Goal: Information Seeking & Learning: Learn about a topic

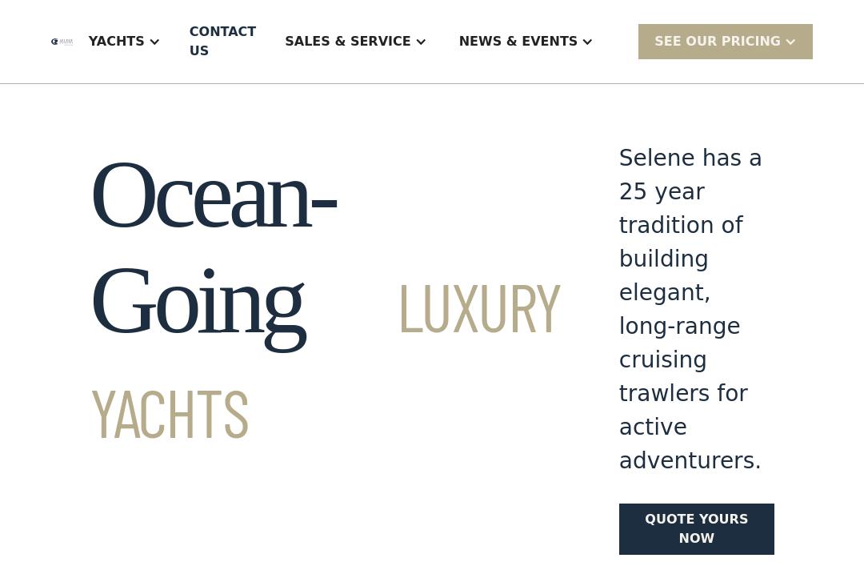
click at [410, 42] on div "Sales & Service" at bounding box center [348, 41] width 126 height 19
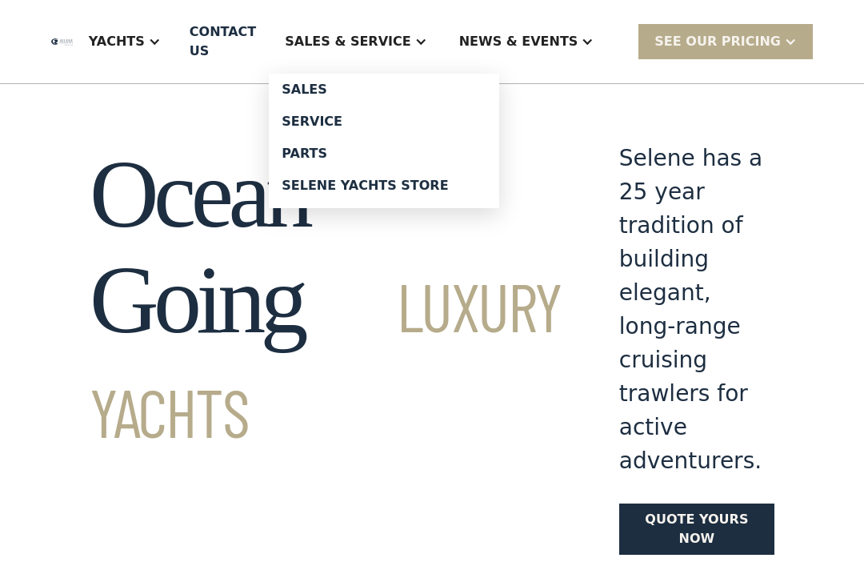
click at [475, 87] on div "Sales" at bounding box center [384, 89] width 205 height 13
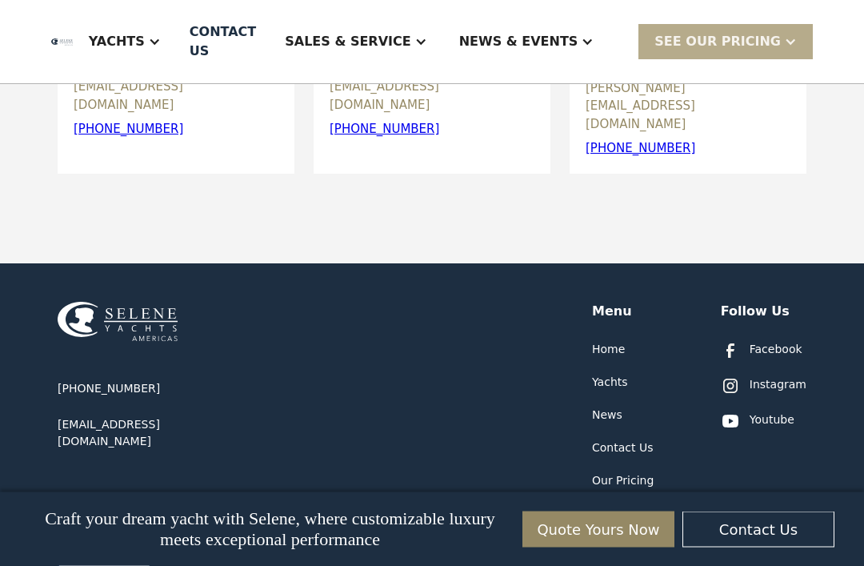
scroll to position [859, 0]
click at [642, 472] on div "Our Pricing" at bounding box center [623, 480] width 62 height 17
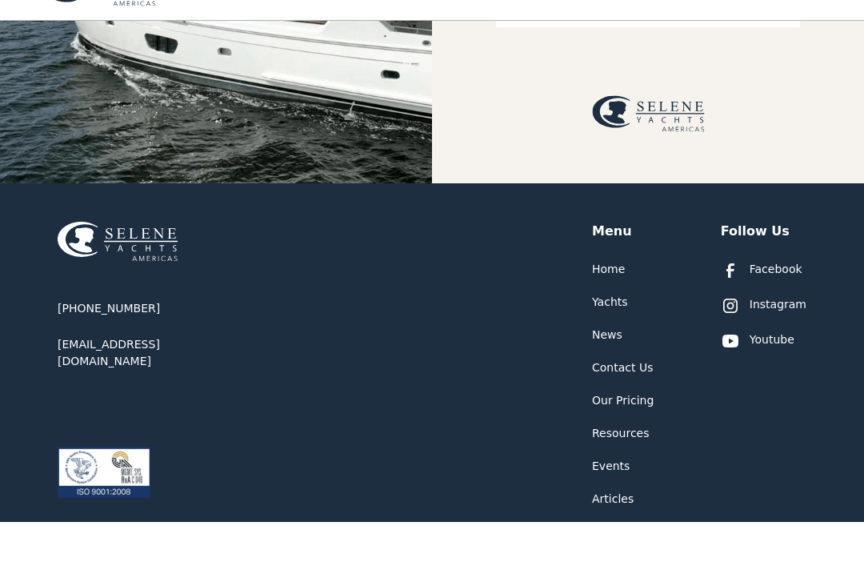
scroll to position [403, 0]
click at [620, 354] on div "Yachts" at bounding box center [610, 346] width 36 height 17
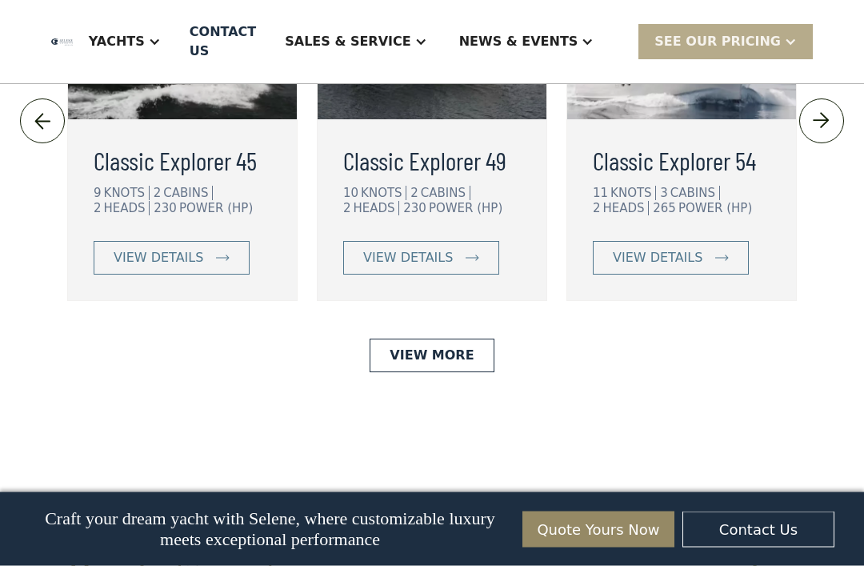
scroll to position [3842, 0]
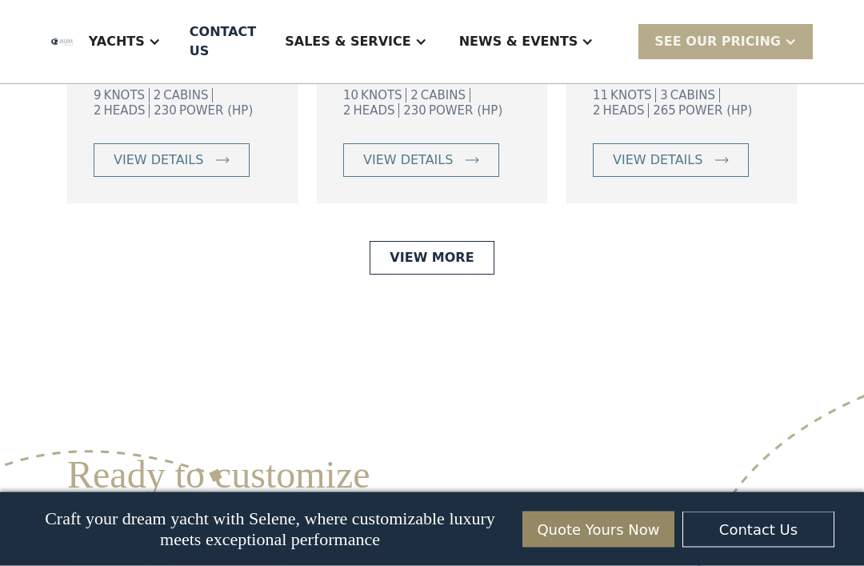
click at [177, 47] on div "Yachts" at bounding box center [125, 42] width 104 height 64
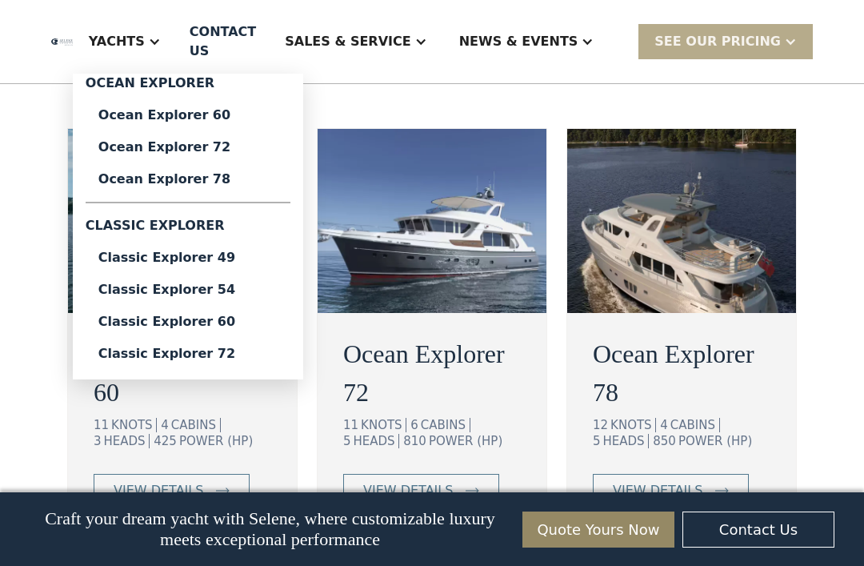
scroll to position [3054, 0]
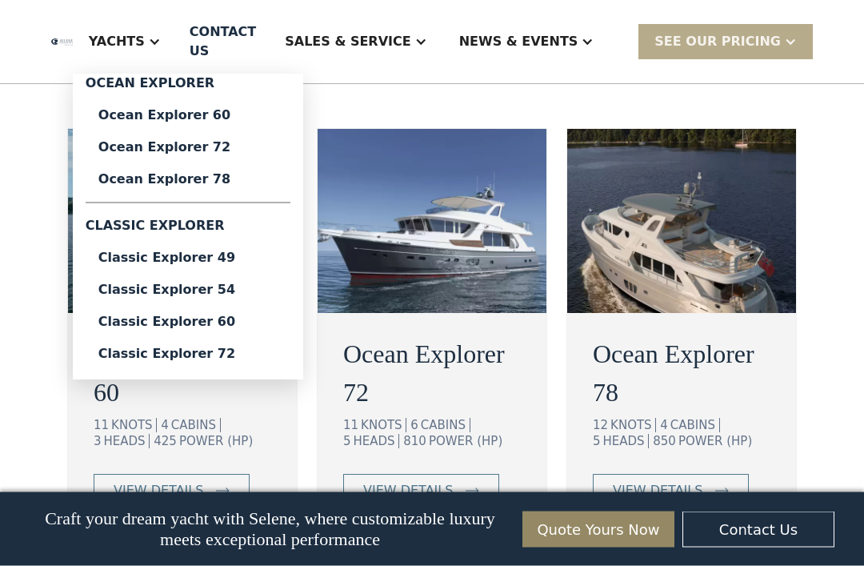
click at [610, 42] on div "News & EVENTS" at bounding box center [526, 42] width 167 height 64
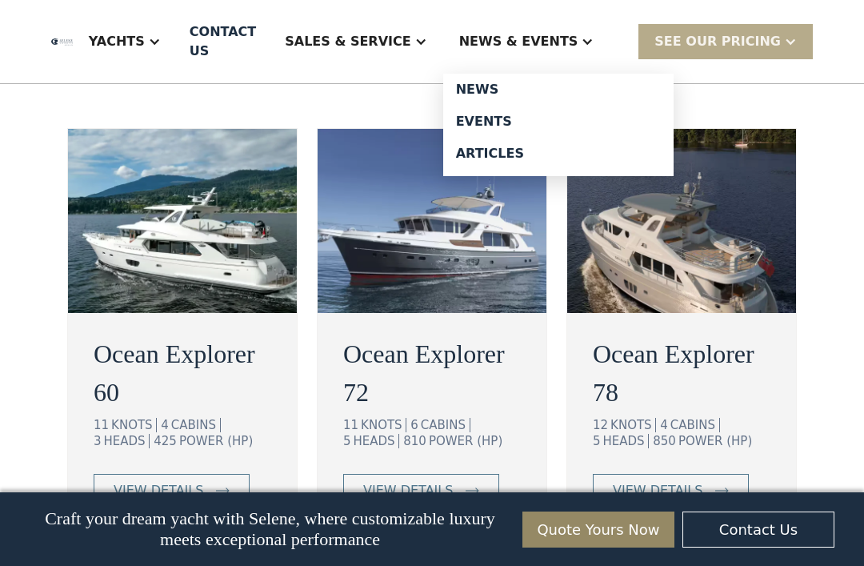
click at [805, 347] on div "Ocean Explorer 60 11 KNOTS 4 CABINS 3 HEADS 425 POWER (HP) view details Ocean E…" at bounding box center [432, 333] width 749 height 411
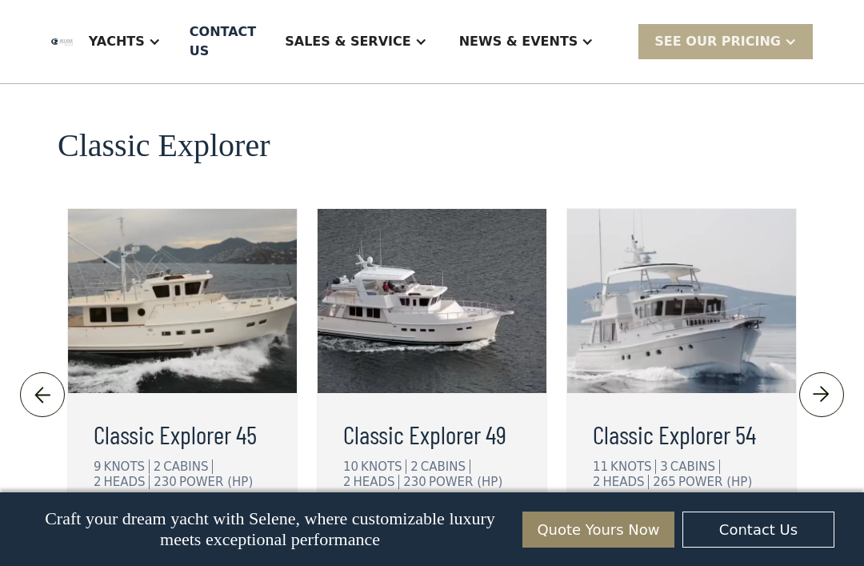
scroll to position [3641, 0]
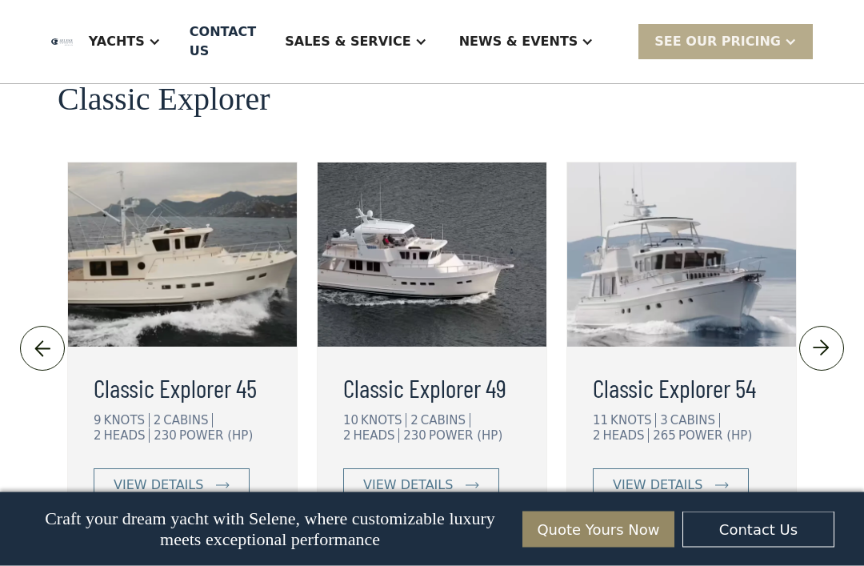
click at [693, 213] on img at bounding box center [681, 255] width 229 height 184
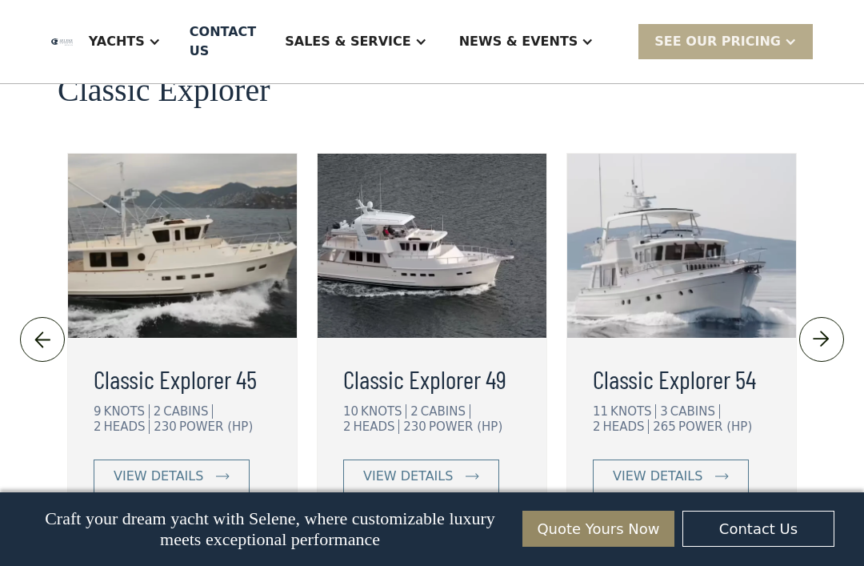
scroll to position [3664, 0]
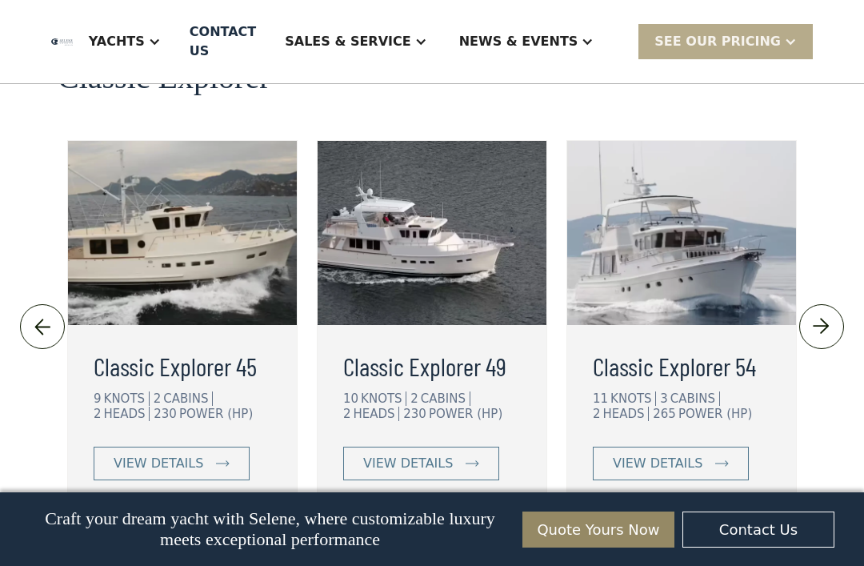
click at [450, 346] on h3 "Classic Explorer 49" at bounding box center [432, 365] width 178 height 38
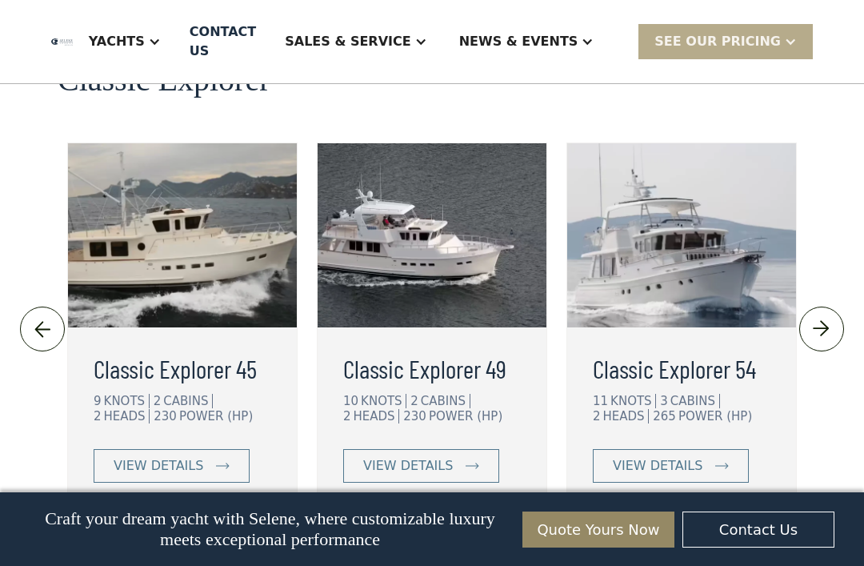
scroll to position [3715, 0]
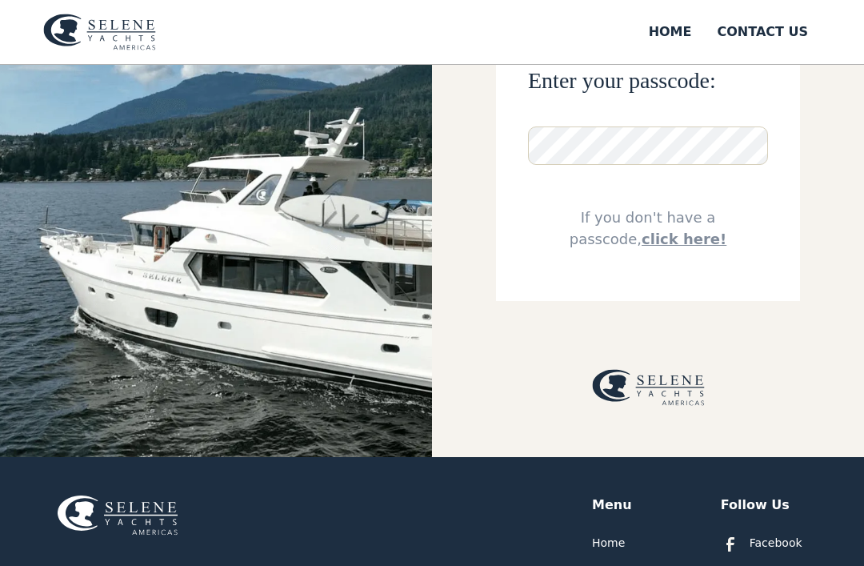
scroll to position [158, 0]
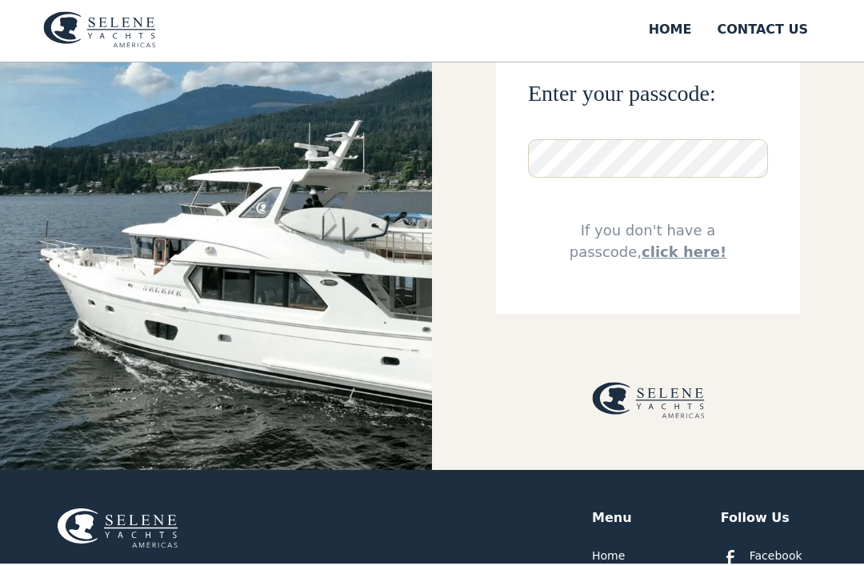
click at [651, 250] on link "click here!" at bounding box center [684, 254] width 85 height 17
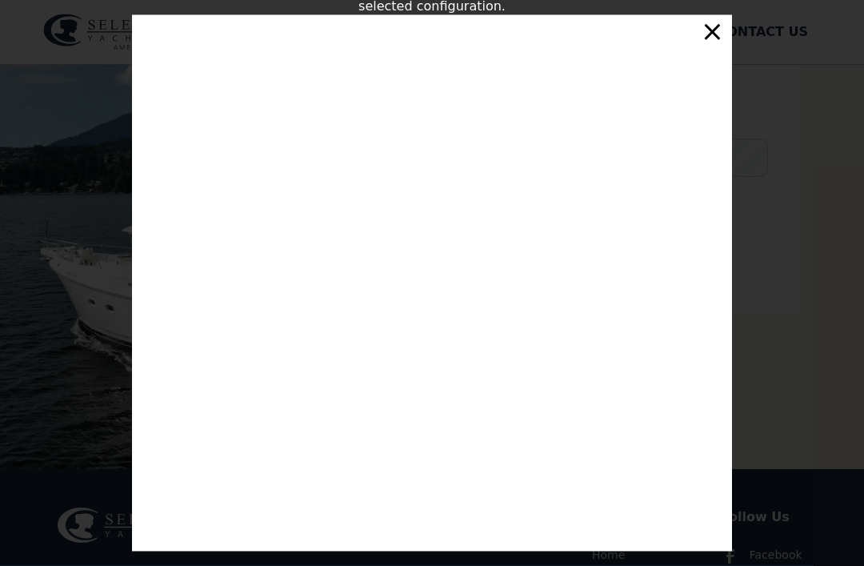
scroll to position [264, 0]
click at [718, 40] on div "×" at bounding box center [712, 31] width 23 height 32
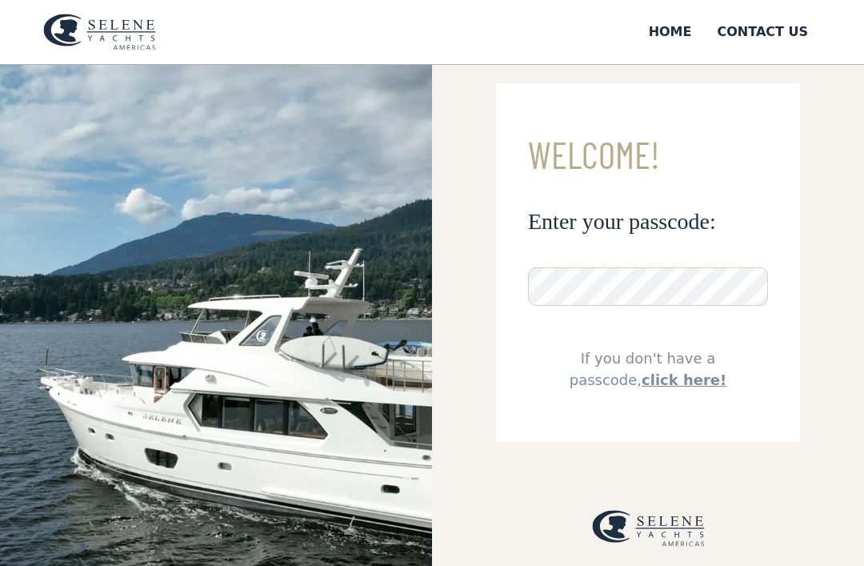
scroll to position [0, 0]
